Goal: Transaction & Acquisition: Purchase product/service

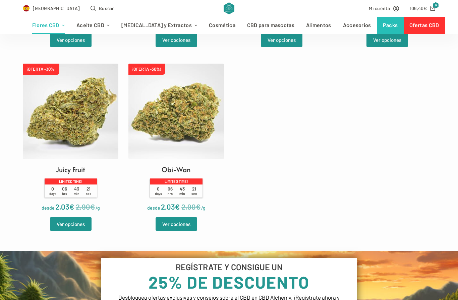
scroll to position [365, 0]
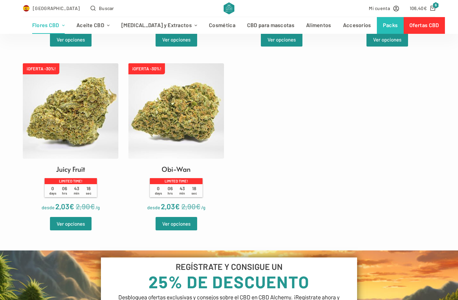
click at [174, 231] on link "Ver opciones" at bounding box center [176, 223] width 42 height 13
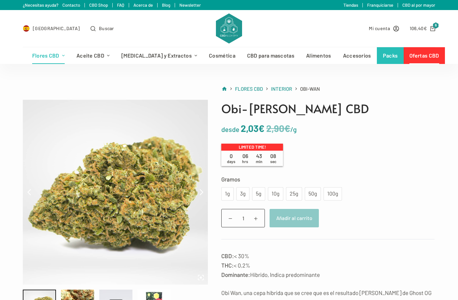
click at [277, 198] on div "10g" at bounding box center [275, 193] width 15 height 13
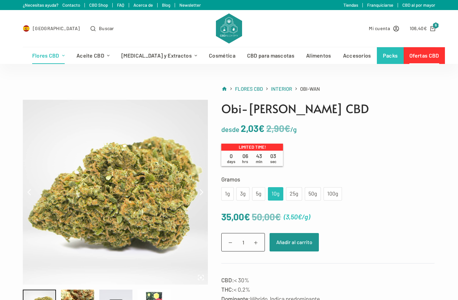
click at [255, 194] on div "5g" at bounding box center [258, 193] width 13 height 13
click at [294, 239] on button "Añadir al carrito" at bounding box center [293, 242] width 49 height 18
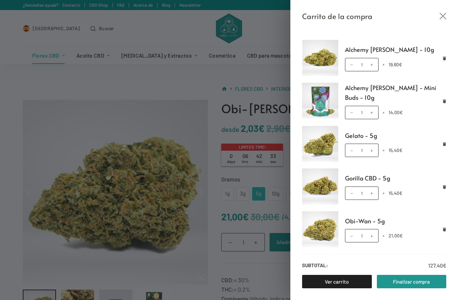
scroll to position [80, 0]
click at [413, 282] on link "Finalizar compra" at bounding box center [412, 281] width 70 height 13
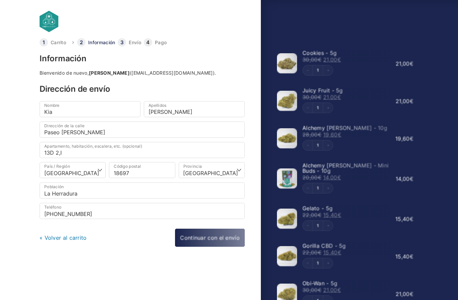
select select "GR"
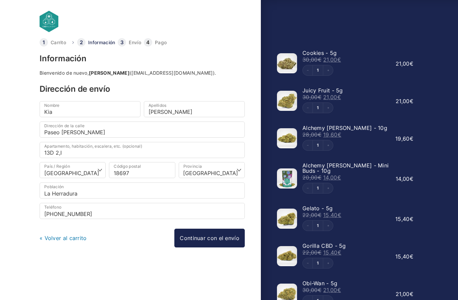
click at [203, 235] on link "Continuar con el envío" at bounding box center [209, 238] width 70 height 19
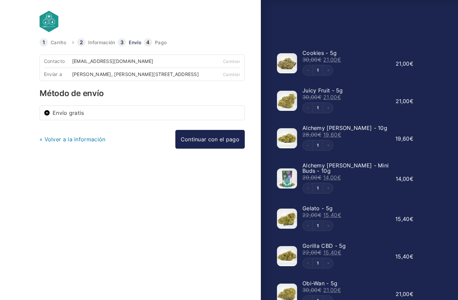
click at [205, 145] on link "Continuar con el pago" at bounding box center [209, 139] width 69 height 19
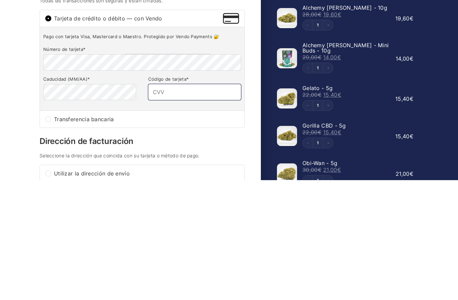
click at [177, 204] on input "Código de tarjeta *" at bounding box center [194, 212] width 93 height 16
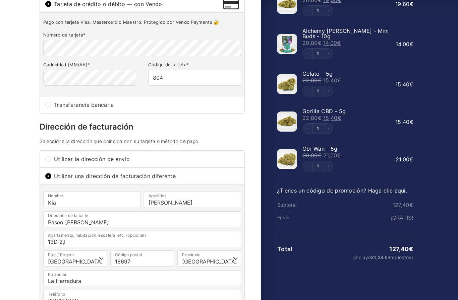
scroll to position [137, 0]
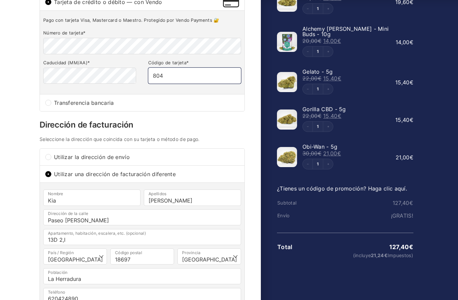
type input "804"
click at [79, 206] on input "Kia" at bounding box center [91, 198] width 97 height 16
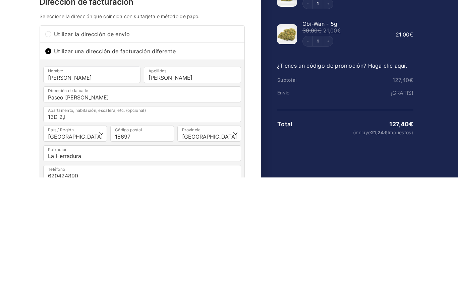
scroll to position [260, 0]
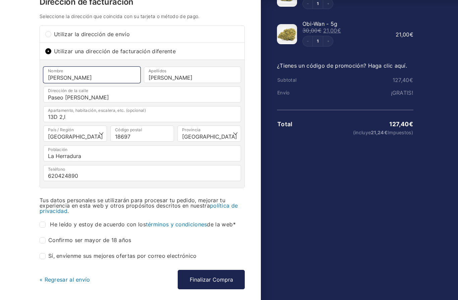
type input "Kiran"
click at [44, 244] on input "Confirmo ser mayor de 18 años *" at bounding box center [43, 241] width 6 height 6
checkbox input "true"
click at [44, 228] on input "He leído y estoy de acuerdo con los términos y condiciones de la web *" at bounding box center [43, 225] width 6 height 6
checkbox input "true"
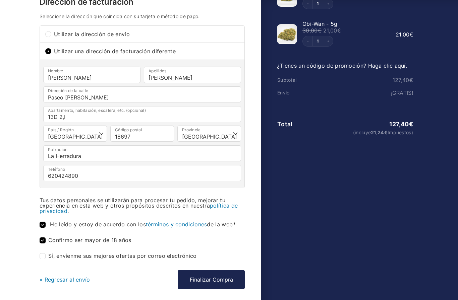
click at [216, 284] on button "Finalizar Compra" at bounding box center [211, 279] width 67 height 19
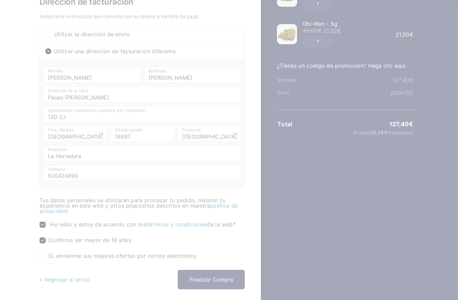
scroll to position [284, 0]
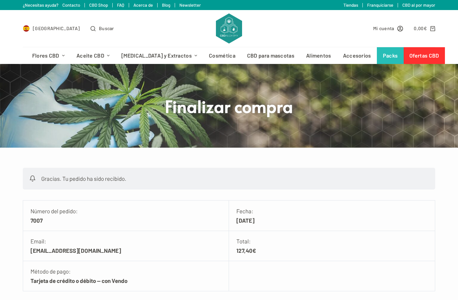
click at [203, 62] on link "Cosmética" at bounding box center [222, 55] width 38 height 17
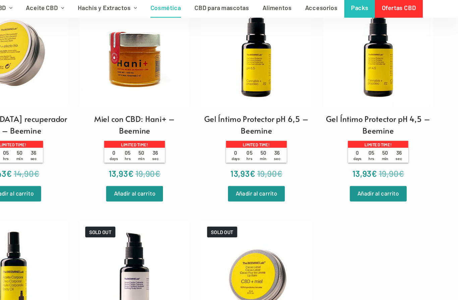
scroll to position [1199, 0]
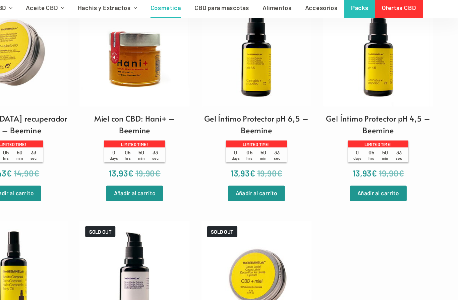
click at [234, 90] on img at bounding box center [281, 62] width 95 height 95
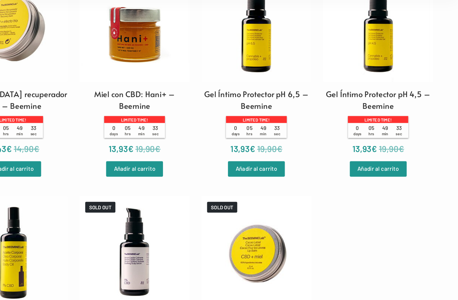
click at [339, 56] on img at bounding box center [386, 62] width 95 height 95
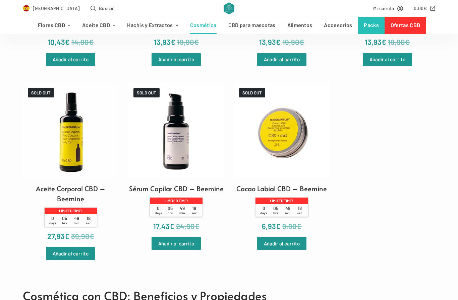
scroll to position [1327, 0]
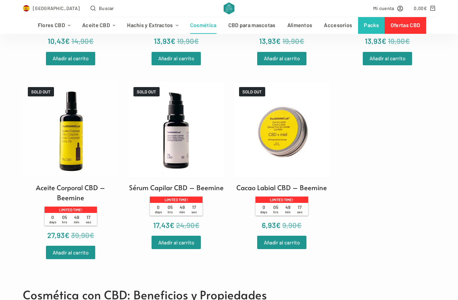
click at [72, 168] on img at bounding box center [70, 129] width 95 height 95
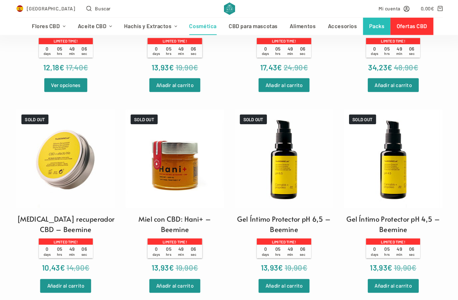
scroll to position [1109, 0]
click at [172, 198] on img at bounding box center [175, 153] width 95 height 95
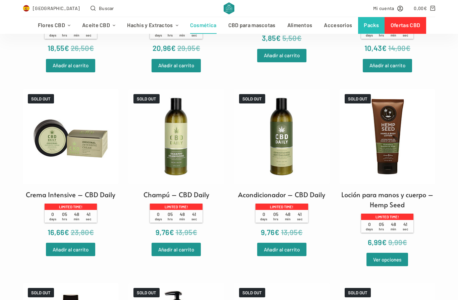
scroll to position [745, 0]
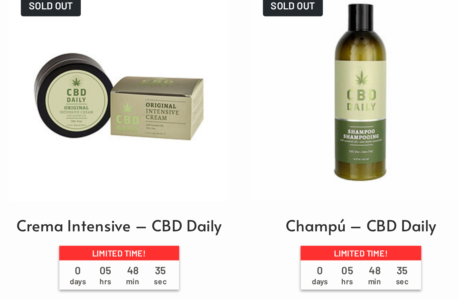
click at [33, 81] on img at bounding box center [70, 128] width 95 height 95
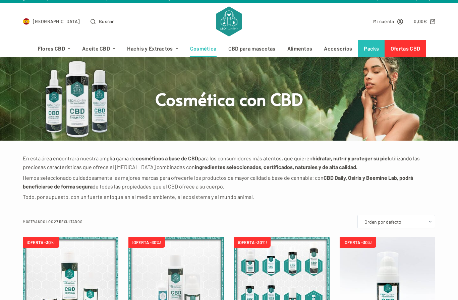
scroll to position [0, 0]
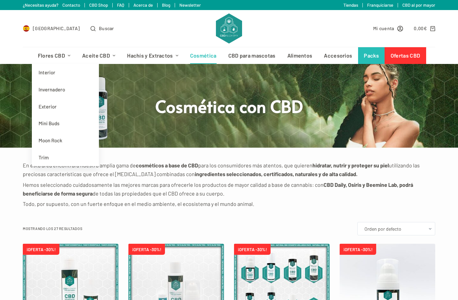
click at [49, 88] on link "Invernadero" at bounding box center [65, 89] width 67 height 17
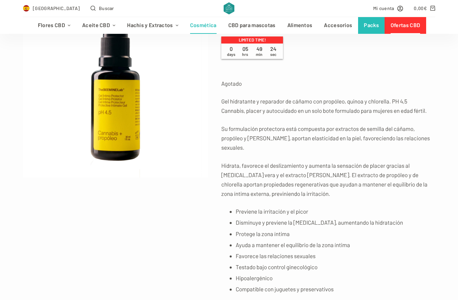
scroll to position [107, 0]
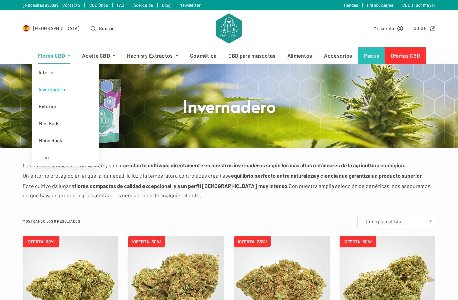
click at [46, 105] on link "Exterior" at bounding box center [65, 106] width 67 height 17
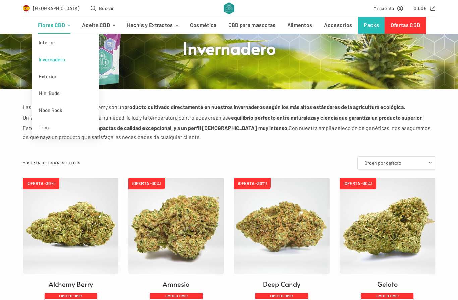
scroll to position [47, 0]
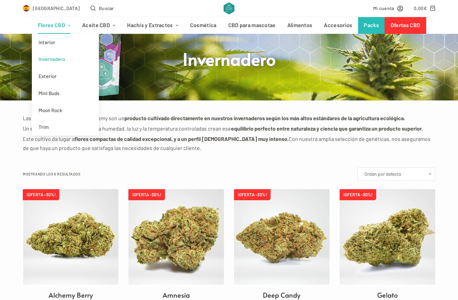
click at [48, 74] on link "Exterior" at bounding box center [65, 76] width 67 height 17
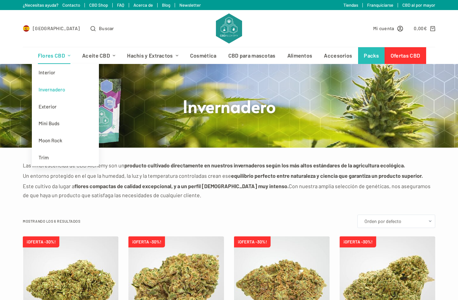
click at [51, 122] on link "Mini Buds" at bounding box center [65, 123] width 67 height 17
click at [49, 155] on link "Trim" at bounding box center [65, 157] width 67 height 17
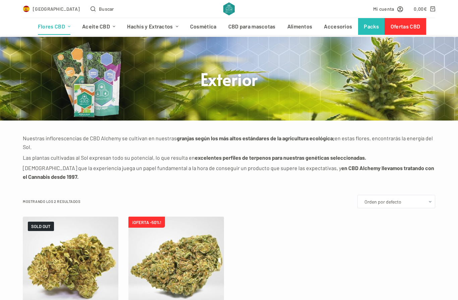
scroll to position [23, 0]
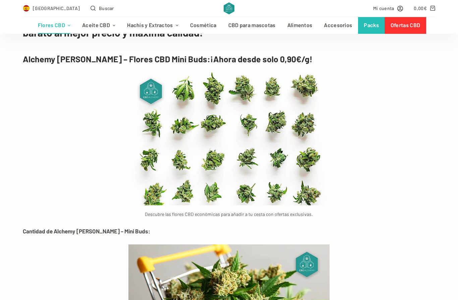
scroll to position [752, 0]
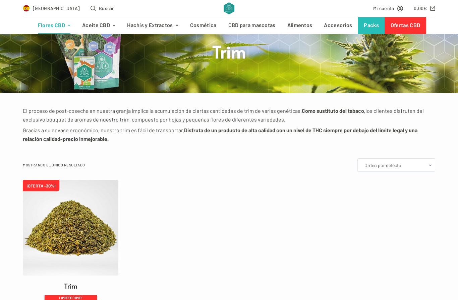
scroll to position [56, 0]
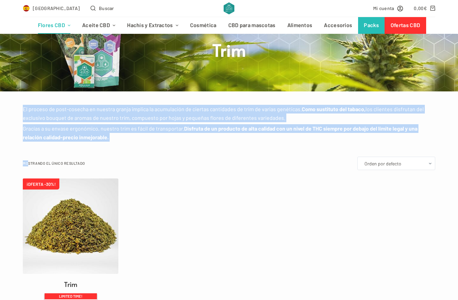
click at [215, 240] on ul "¡OFERTA -30%! Trim Limited time! 0 days 05 hrs 45 min 55 sec desde 0,65 € 0,46 …" at bounding box center [229, 262] width 412 height 167
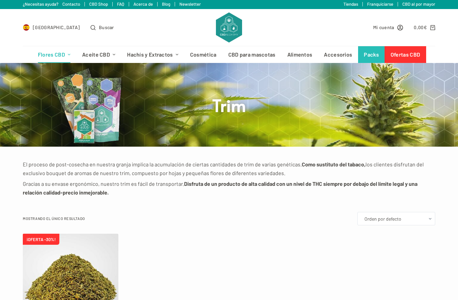
scroll to position [0, 0]
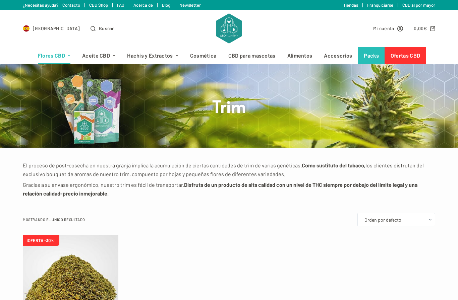
click at [335, 58] on link "Accesorios" at bounding box center [338, 55] width 40 height 17
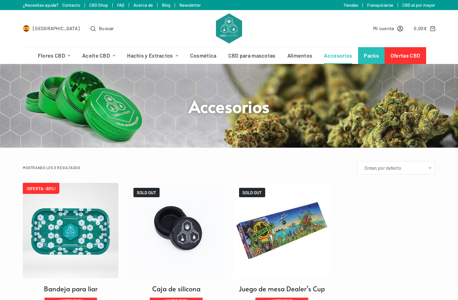
click at [296, 53] on link "Alimentos" at bounding box center [299, 55] width 37 height 17
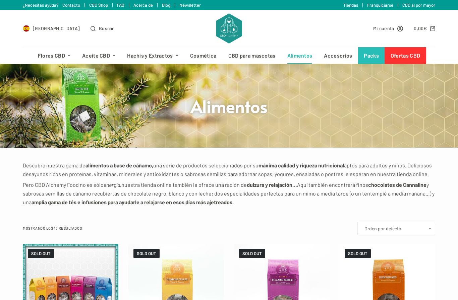
click at [404, 57] on link "Ofertas CBD" at bounding box center [404, 55] width 41 height 17
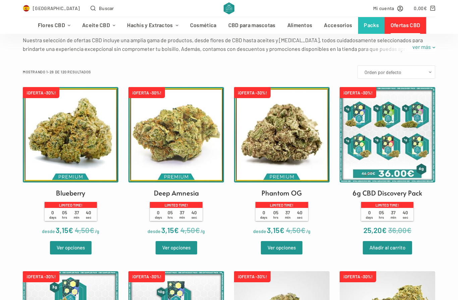
scroll to position [154, 0]
